Goal: Task Accomplishment & Management: Use online tool/utility

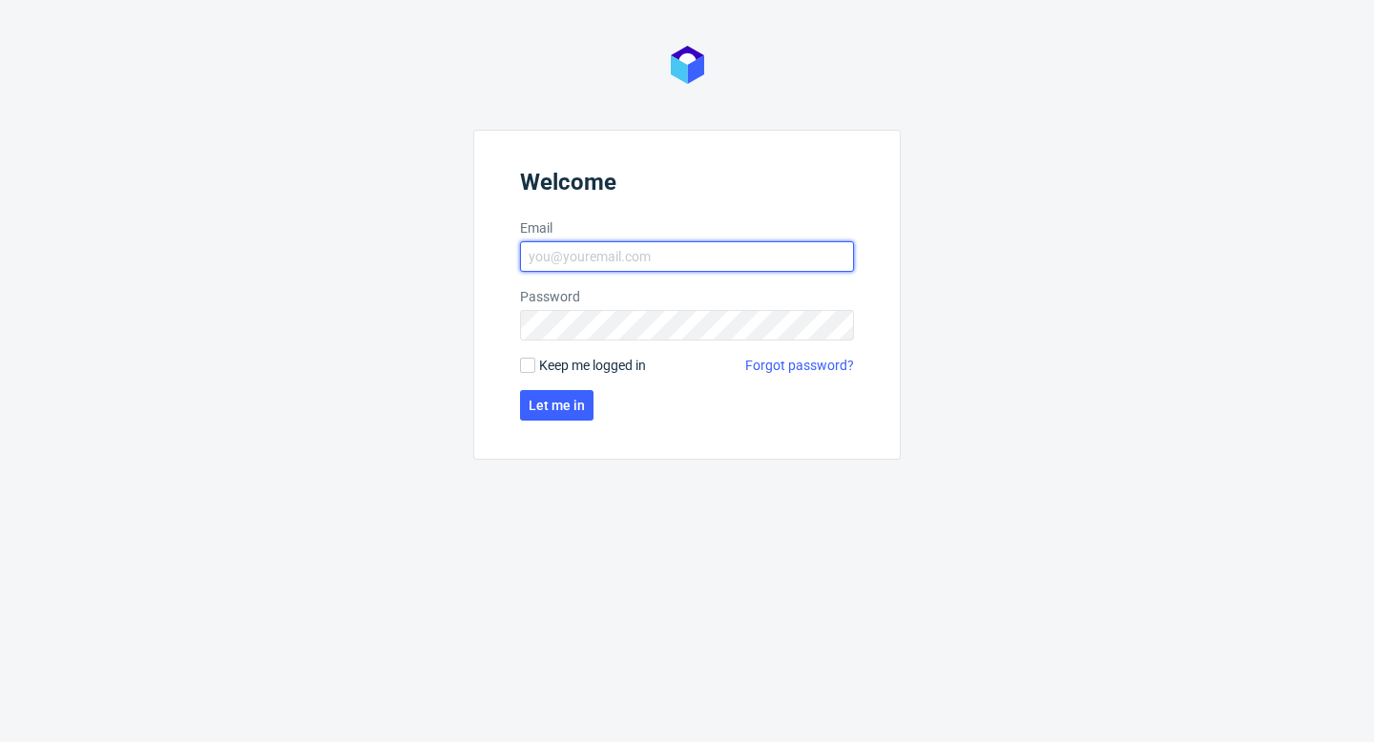
click at [683, 251] on input "Email" at bounding box center [687, 256] width 334 height 31
type input "aleks.ziemkowski@packhelp.com"
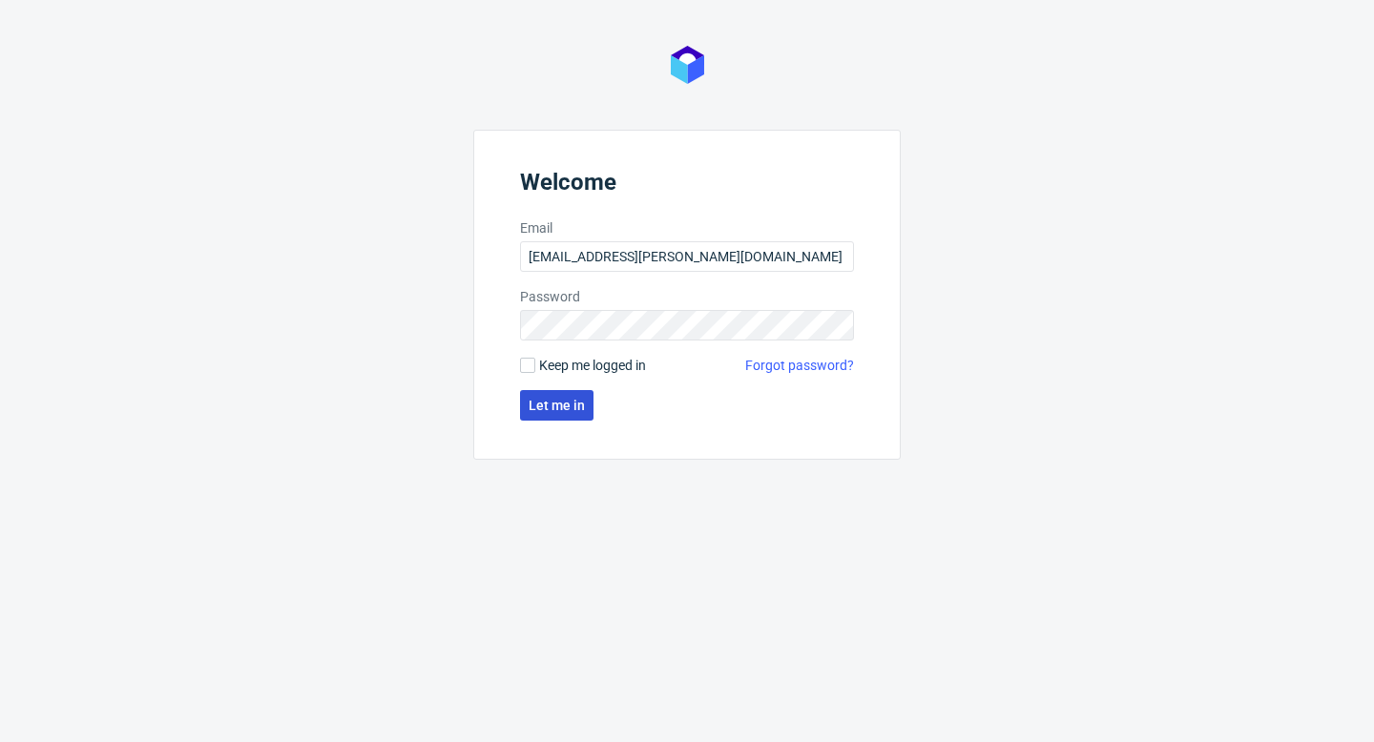
click at [575, 416] on button "Let me in" at bounding box center [556, 405] width 73 height 31
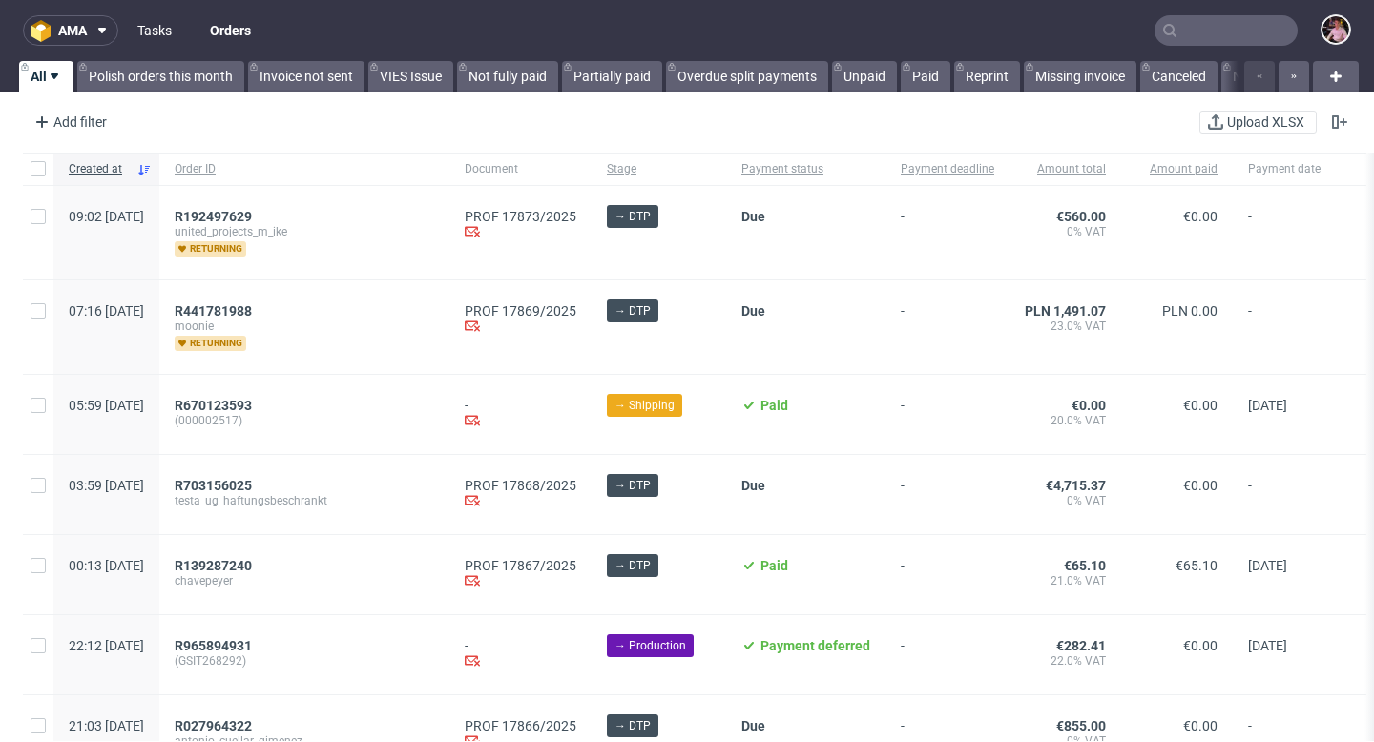
click at [148, 37] on link "Tasks" at bounding box center [154, 30] width 57 height 31
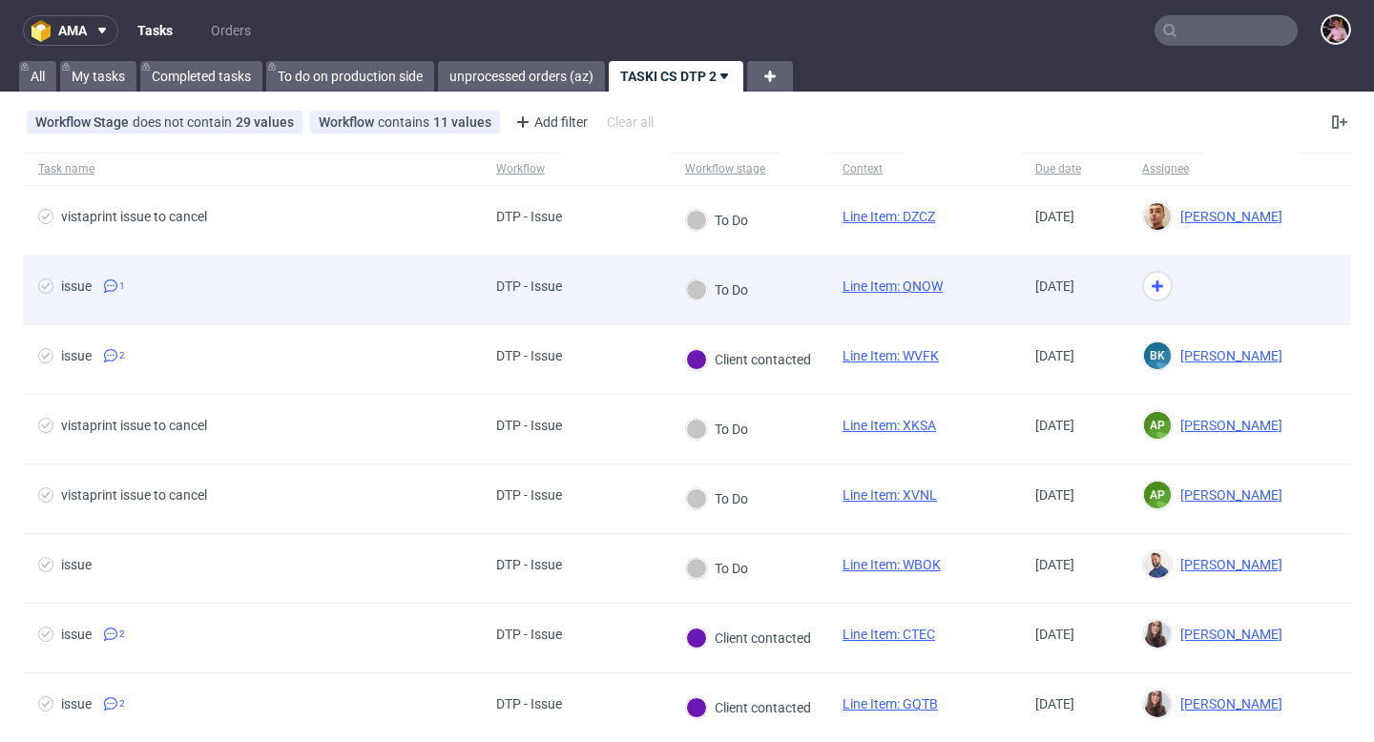
click at [910, 286] on link "Line Item: QNOW" at bounding box center [893, 286] width 100 height 15
click at [1159, 288] on div at bounding box center [1212, 291] width 171 height 70
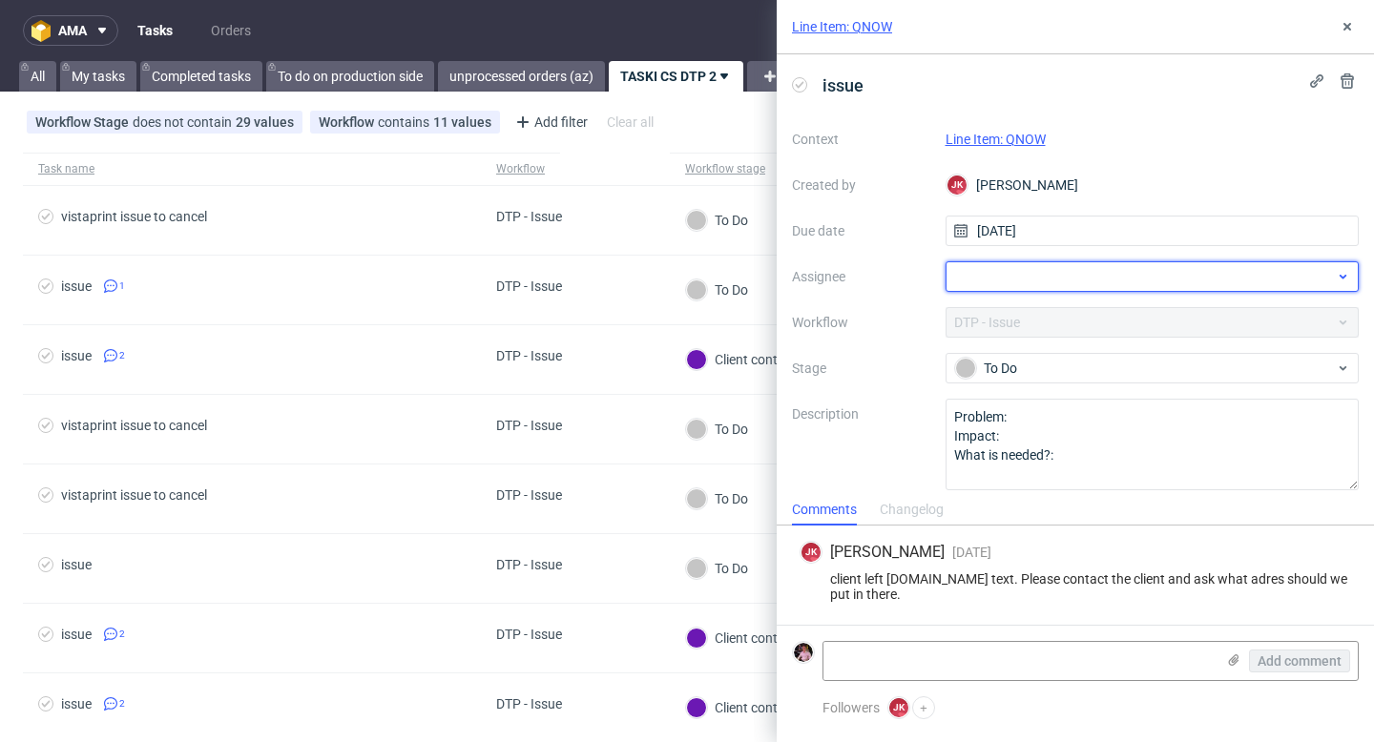
click at [1044, 281] on div at bounding box center [1153, 276] width 414 height 31
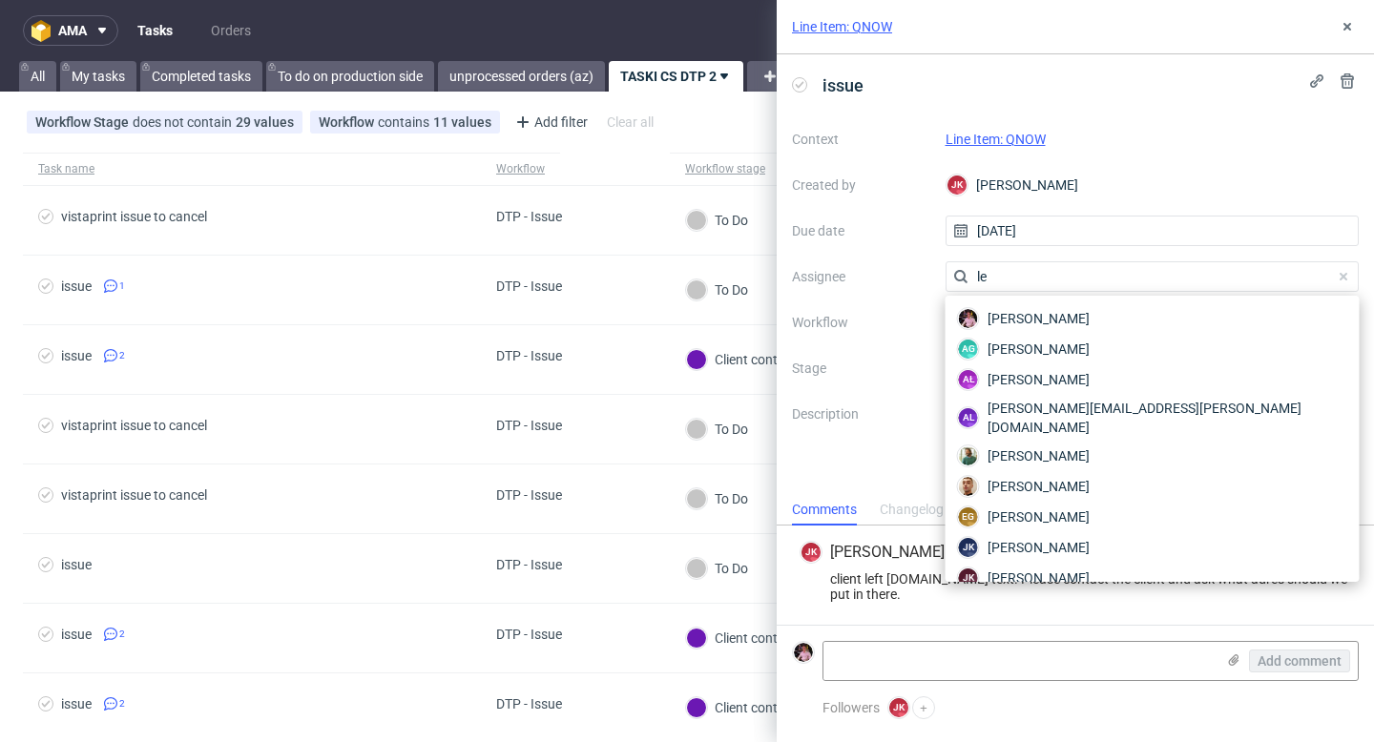
type input "l"
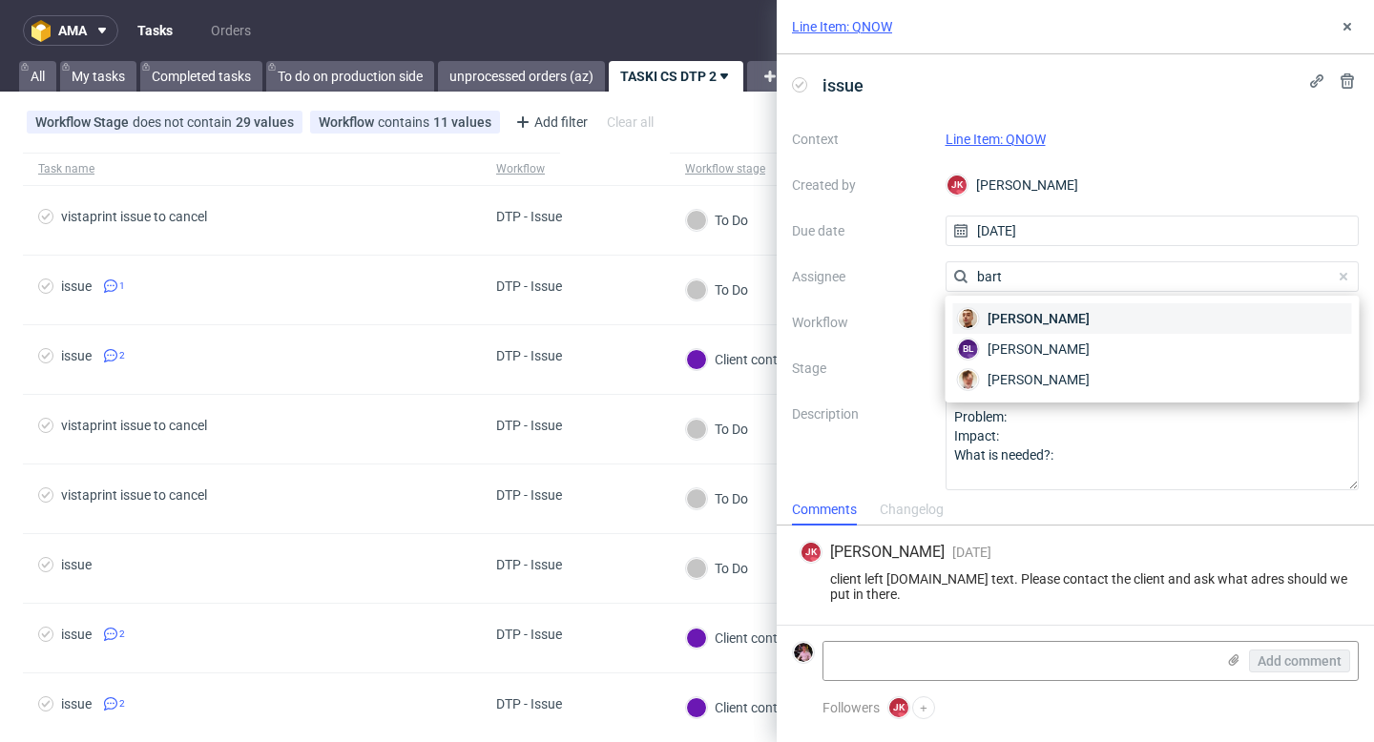
type input "bart"
click at [1080, 322] on span "Bartłomiej Leśniczuk" at bounding box center [1039, 318] width 102 height 19
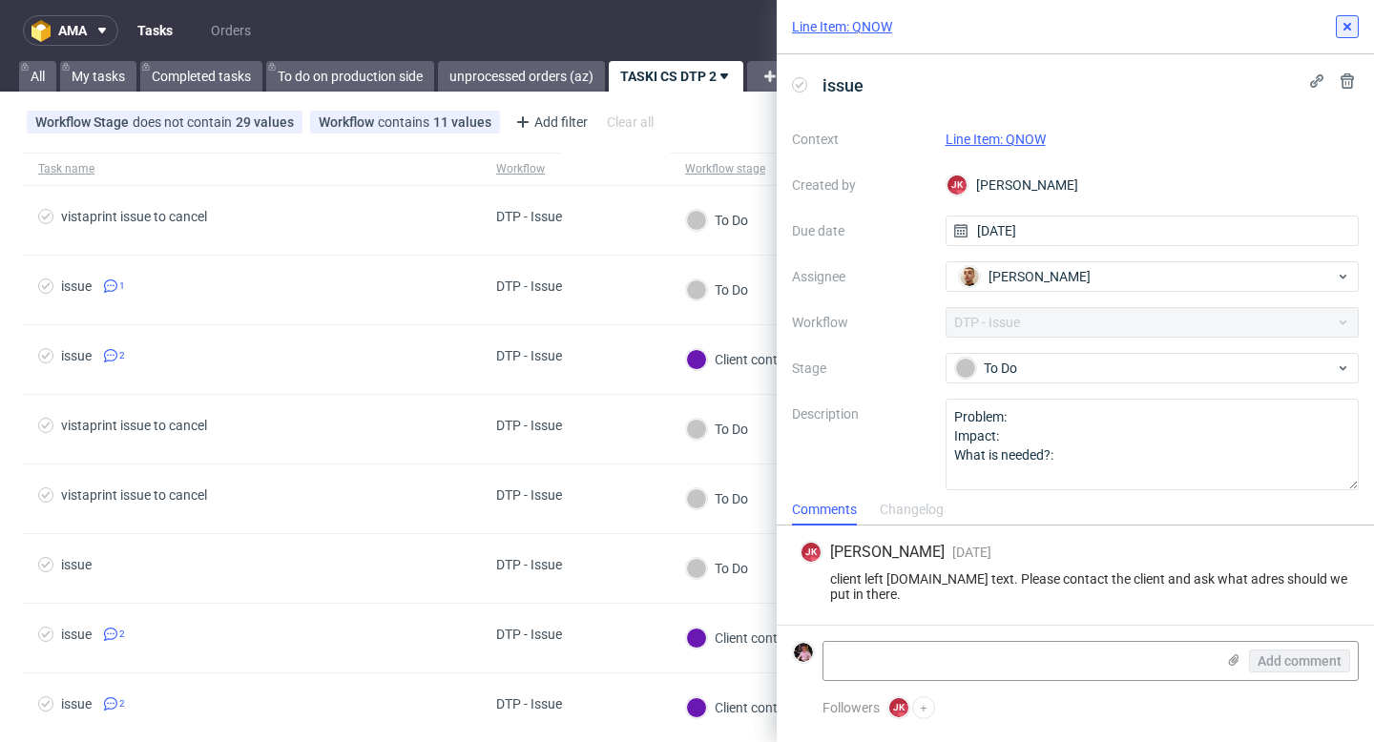
click at [1342, 22] on icon at bounding box center [1347, 26] width 15 height 15
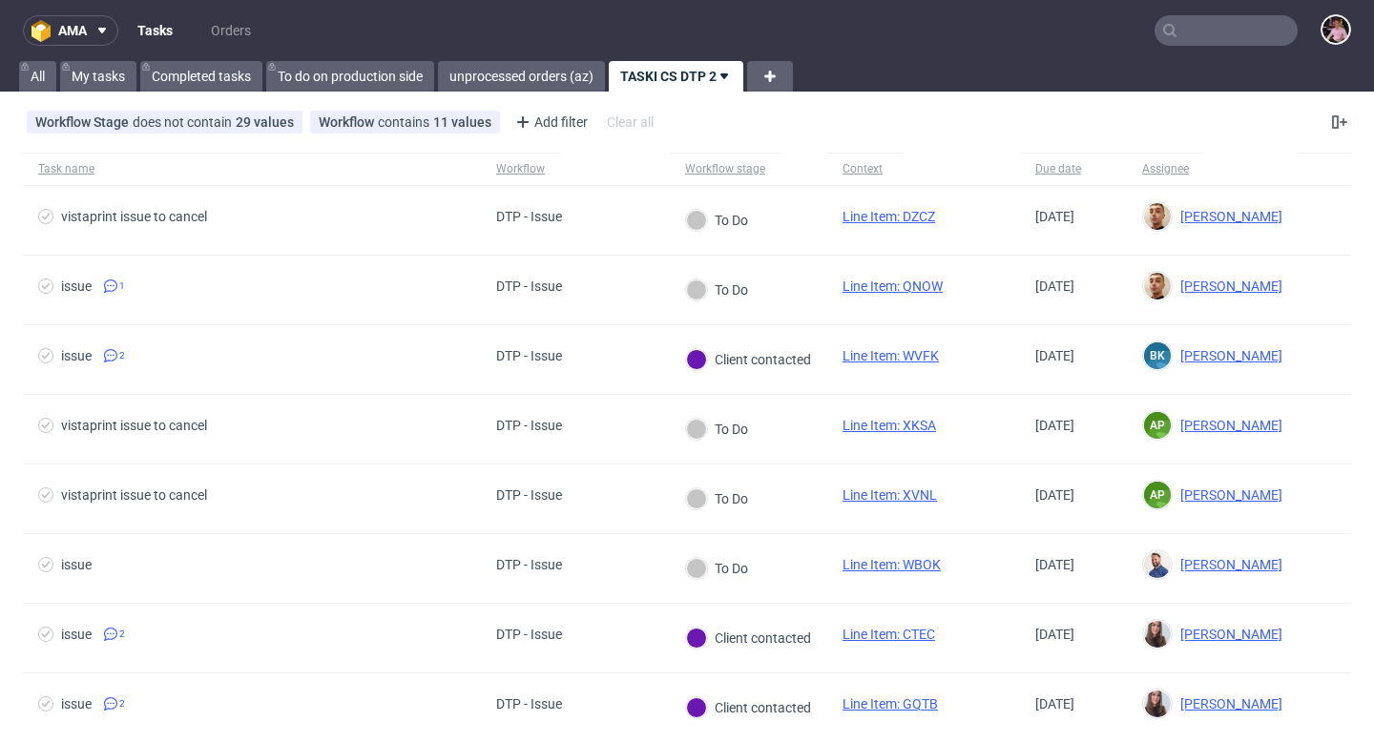
click at [1223, 31] on input "text" at bounding box center [1226, 30] width 143 height 31
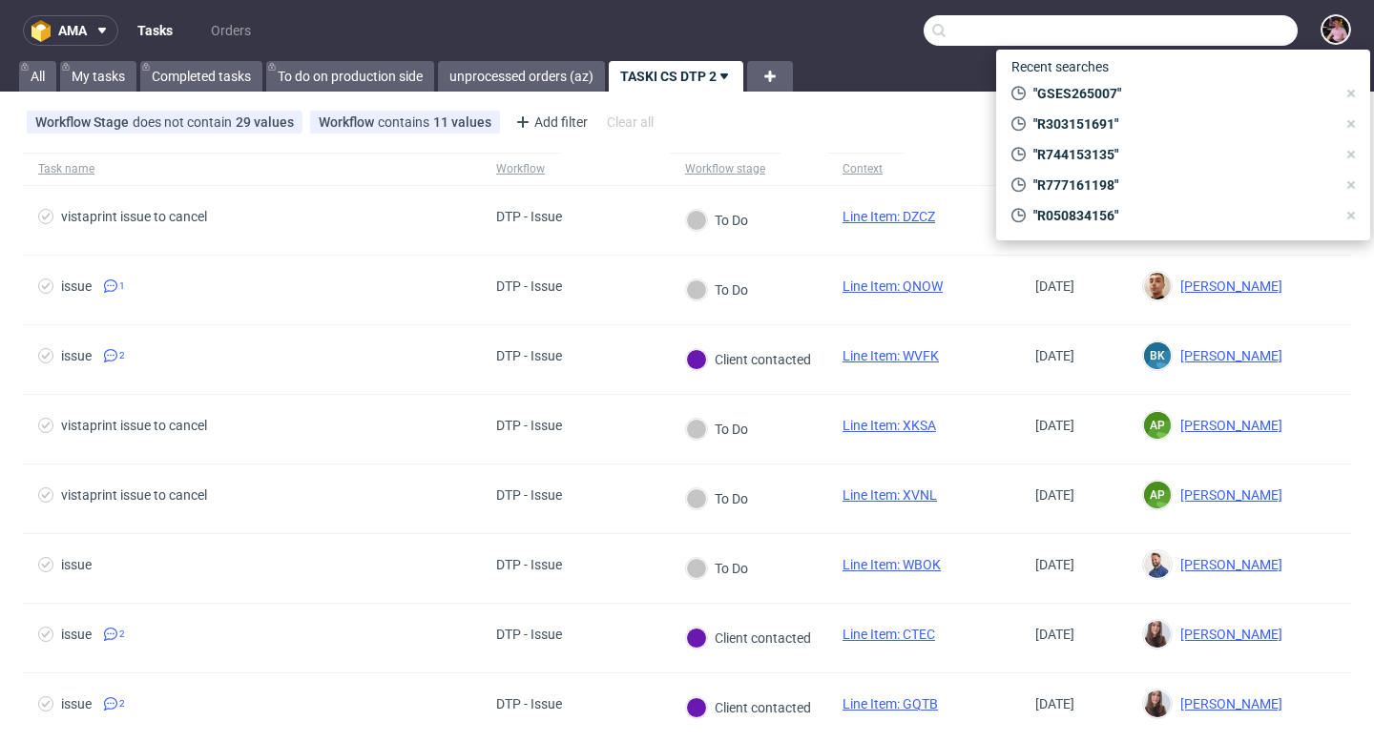
paste input "R342272660"
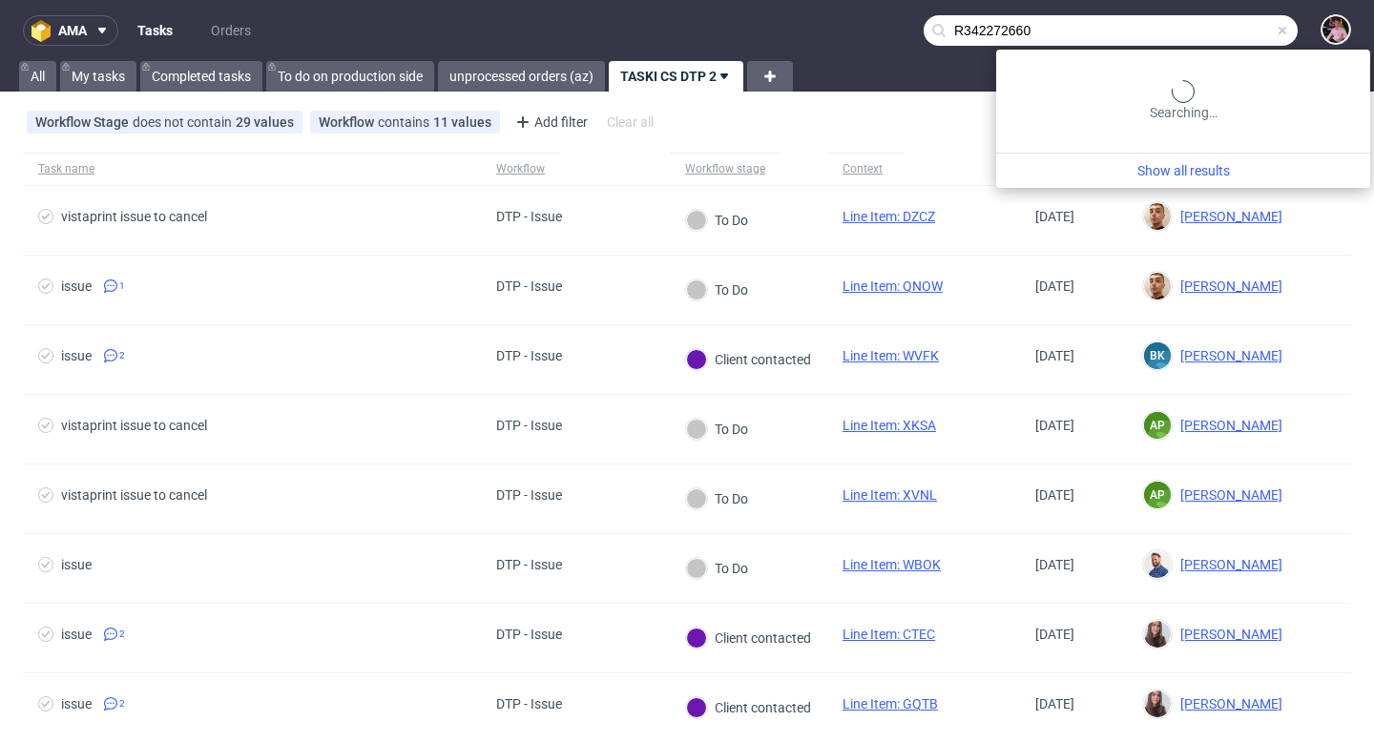
type input "R342272660"
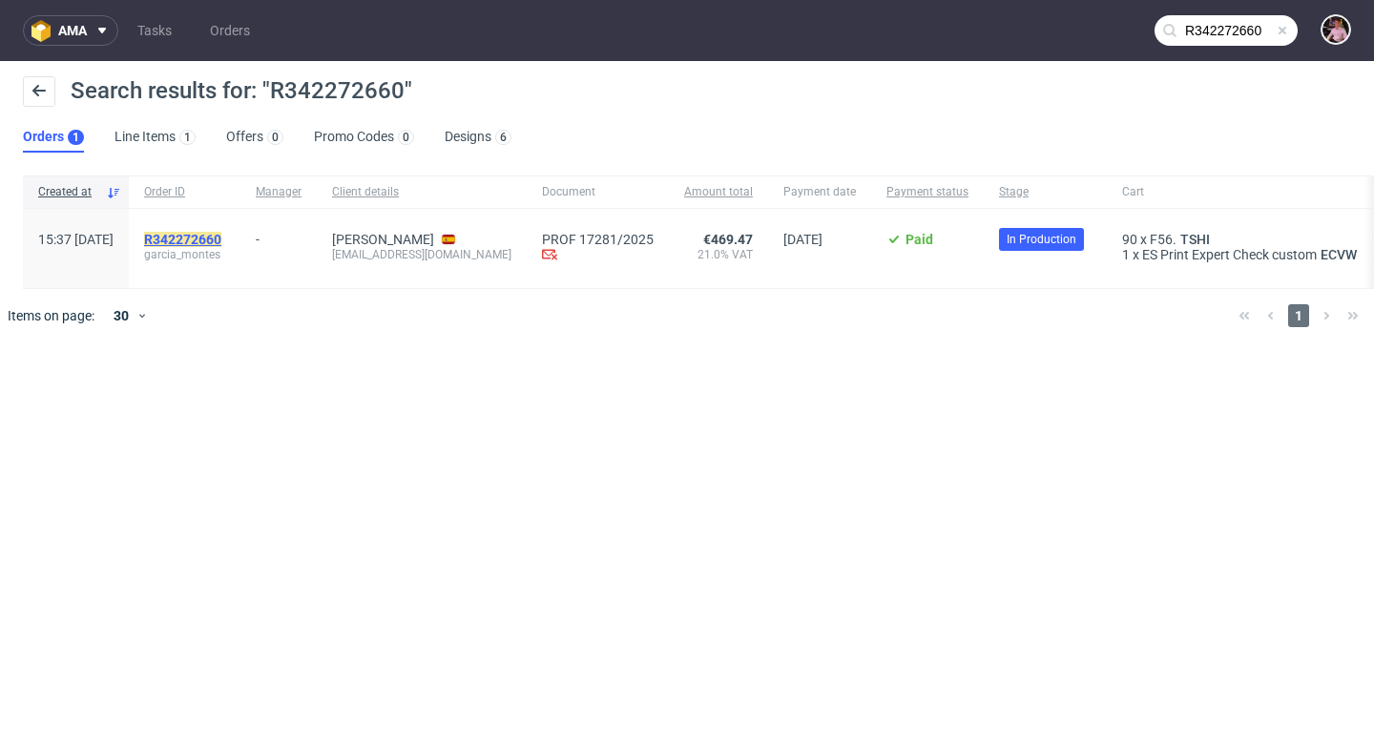
click at [221, 241] on mark "R342272660" at bounding box center [182, 239] width 77 height 15
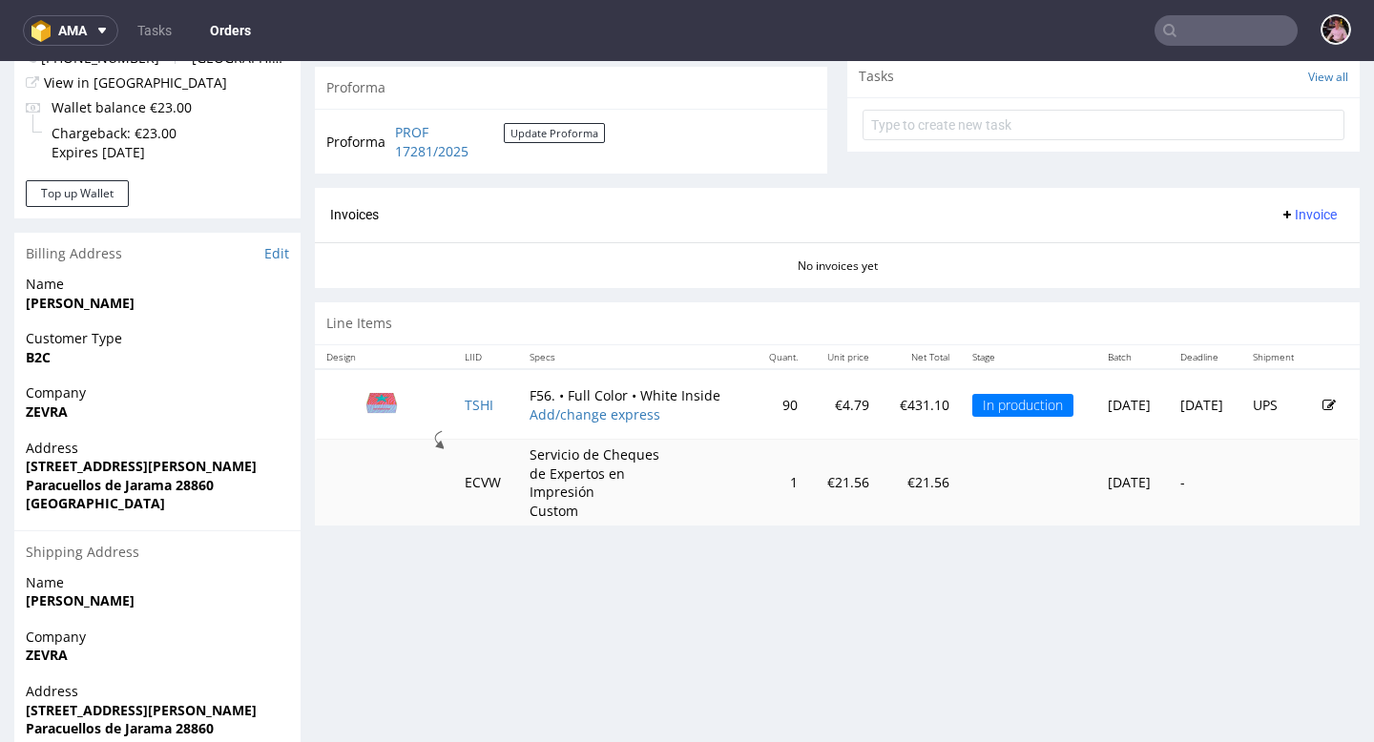
scroll to position [696, 0]
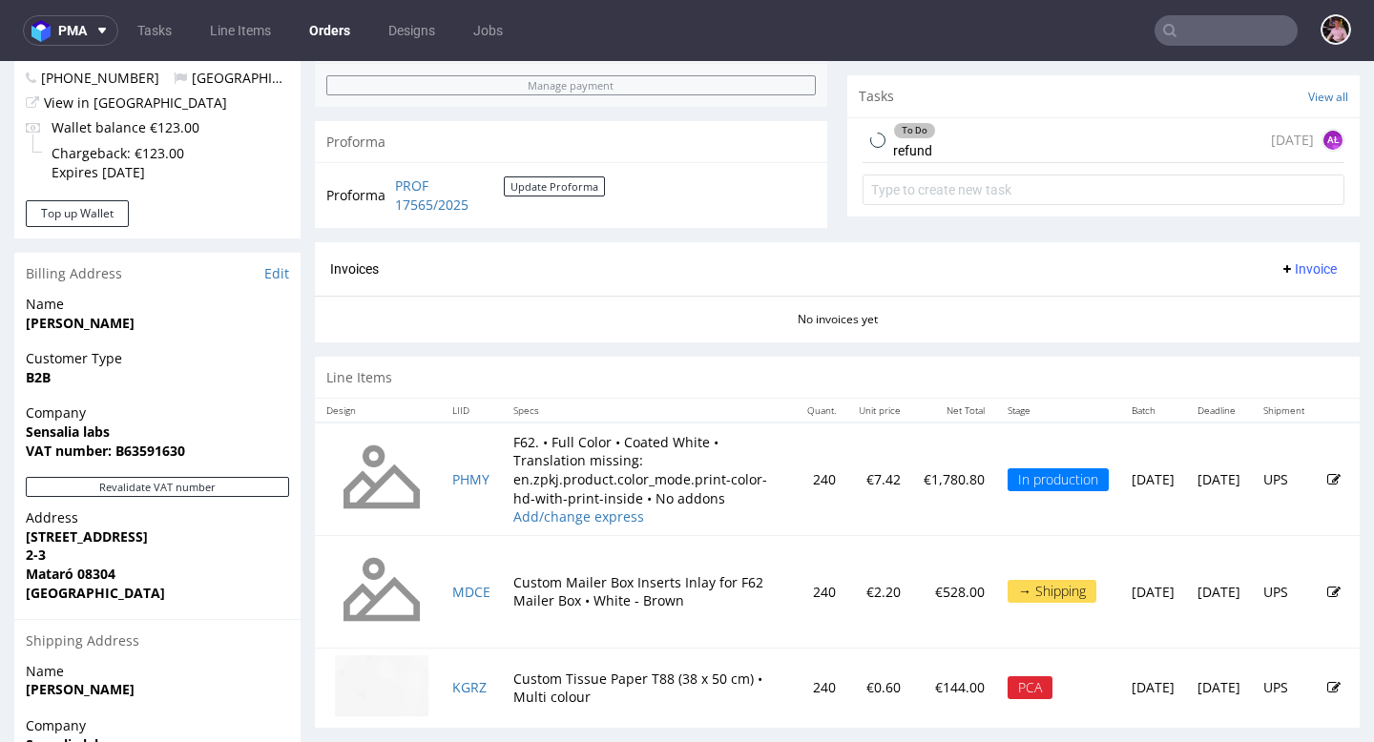
scroll to position [868, 0]
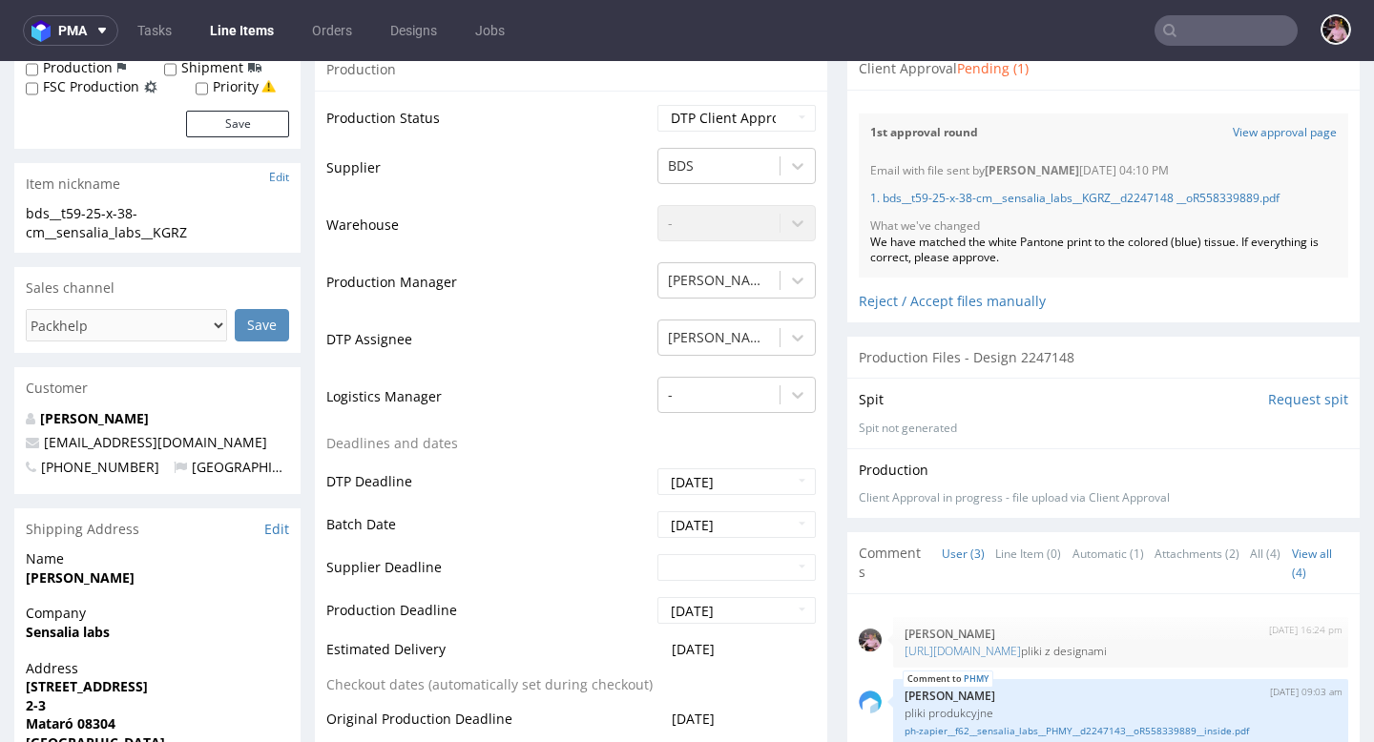
scroll to position [343, 0]
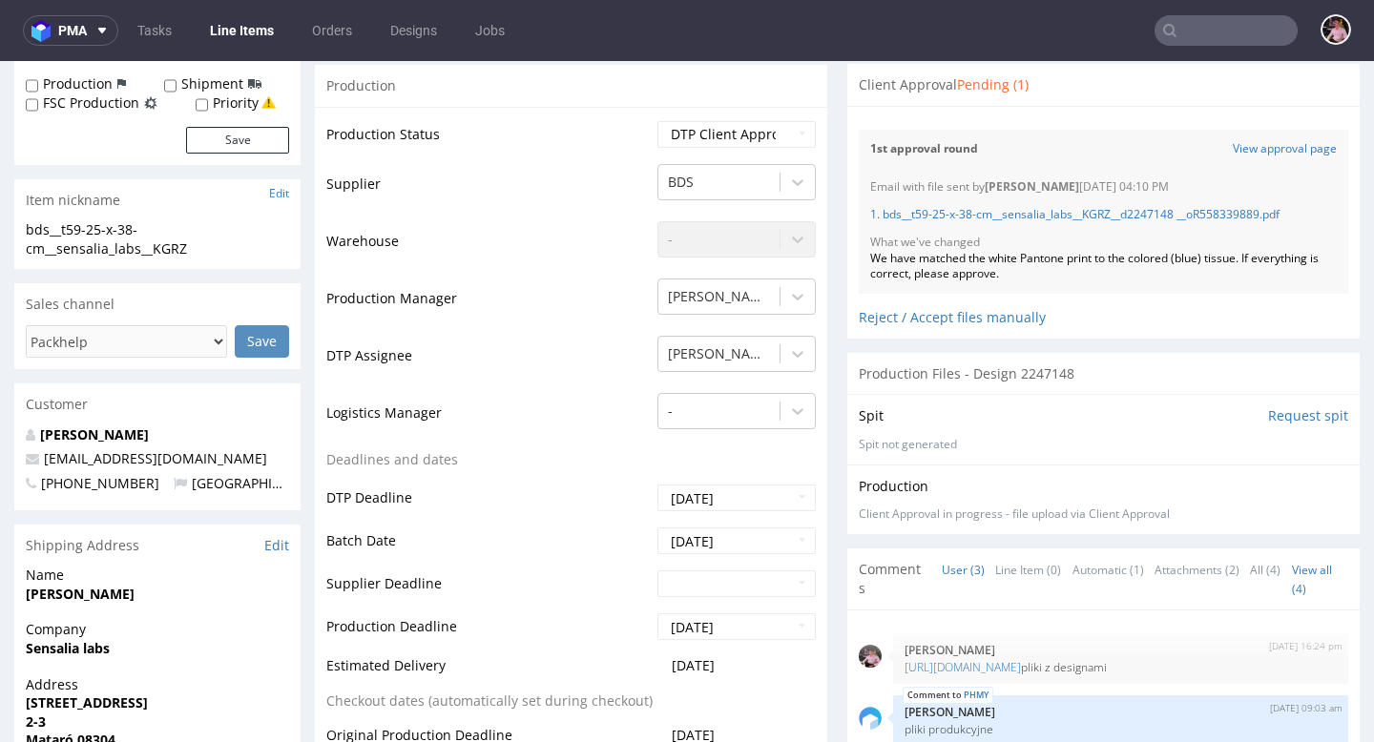
click at [739, 149] on td "Waiting for Artwork Waiting for Diecut Waiting for Mockup Waiting for DTP Waiti…" at bounding box center [734, 140] width 163 height 43
click at [728, 131] on select "Waiting for Artwork Waiting for Diecut Waiting for Mockup Waiting for DTP Waiti…" at bounding box center [737, 134] width 158 height 27
select select "back_for_dtp"
click at [658, 121] on select "Waiting for Artwork Waiting for Diecut Waiting for Mockup Waiting for DTP Waiti…" at bounding box center [737, 134] width 158 height 27
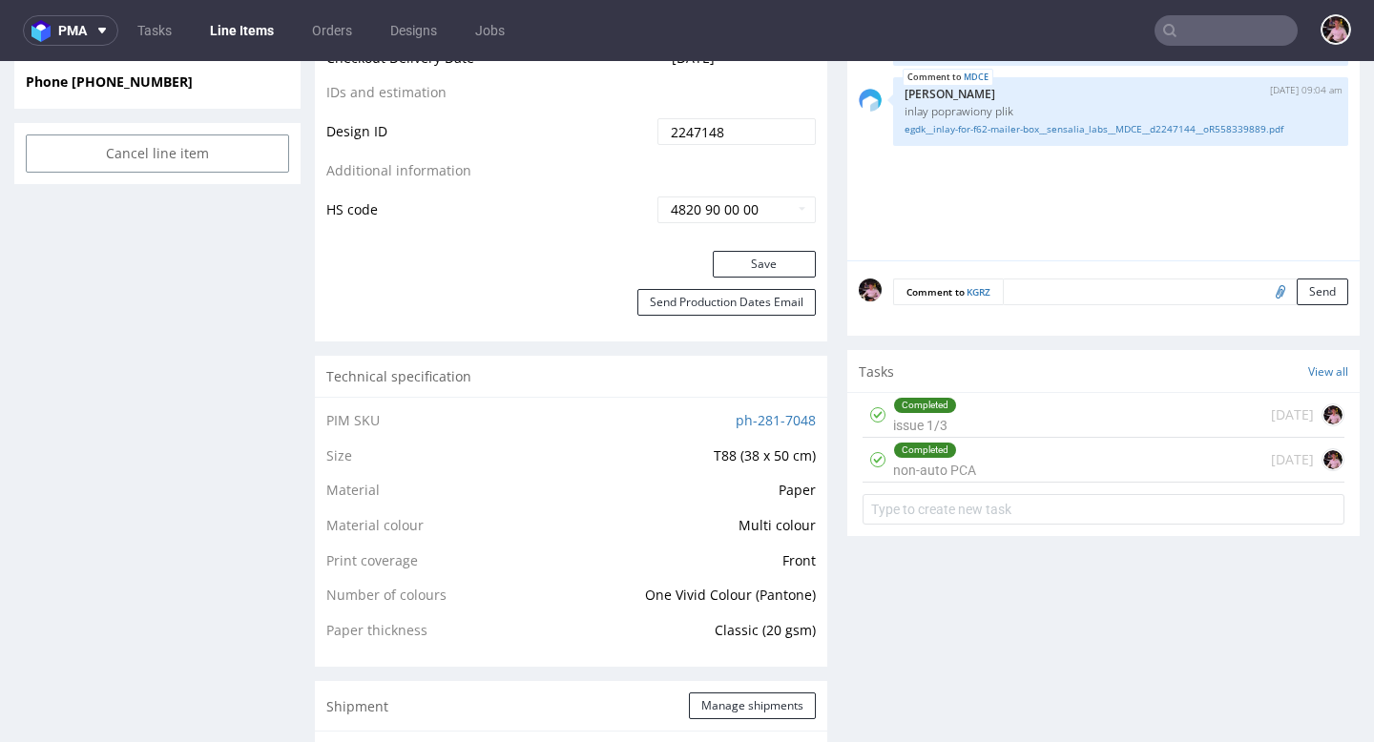
scroll to position [1184, 0]
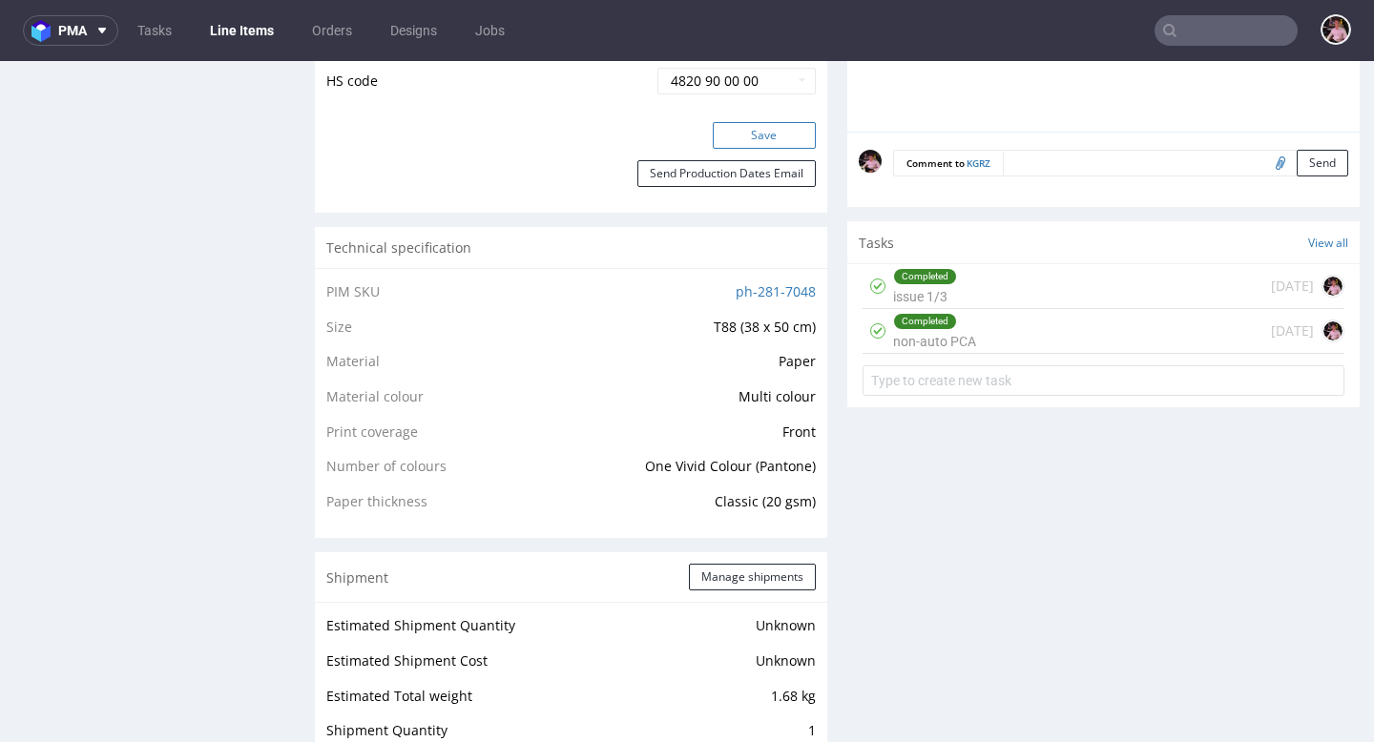
click at [765, 140] on button "Save" at bounding box center [764, 135] width 103 height 27
click at [986, 337] on div "Completed non-auto PCA 6 days ago" at bounding box center [1104, 331] width 482 height 45
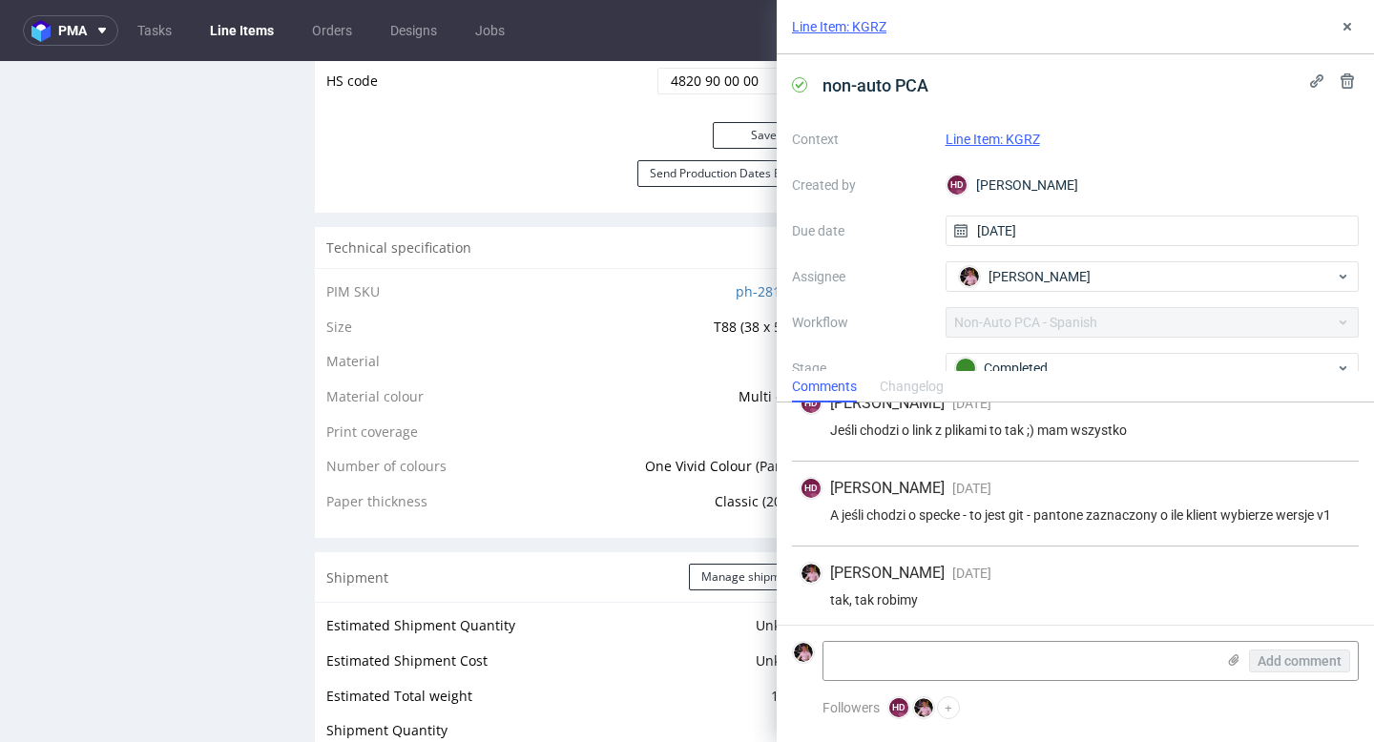
scroll to position [599, 0]
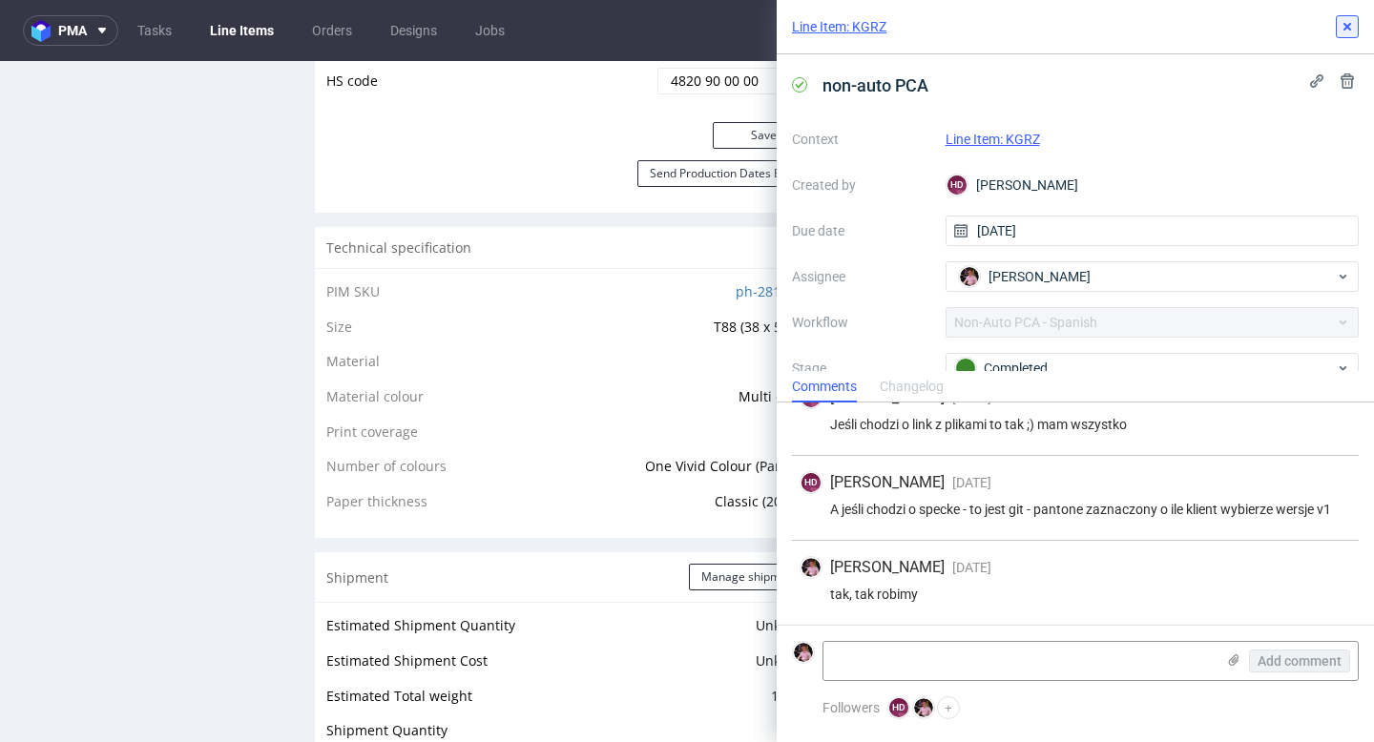
click at [1349, 31] on icon at bounding box center [1347, 26] width 15 height 15
